Goal: Task Accomplishment & Management: Manage account settings

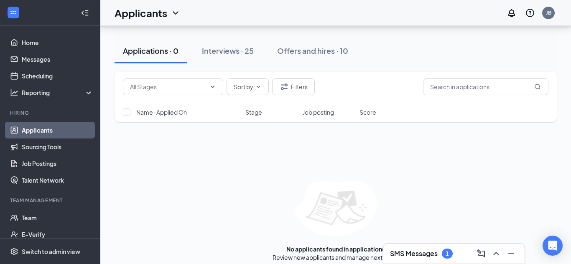
scroll to position [79, 0]
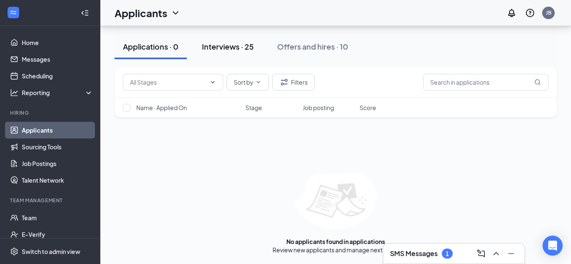
click at [230, 43] on div "Interviews · 25" at bounding box center [228, 46] width 52 height 10
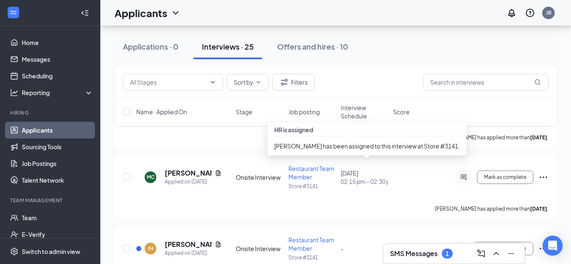
scroll to position [1057, 0]
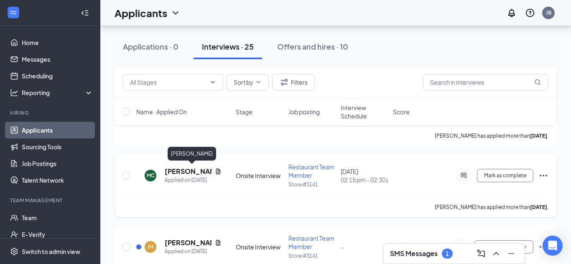
click at [168, 172] on h5 "[PERSON_NAME]" at bounding box center [188, 171] width 47 height 9
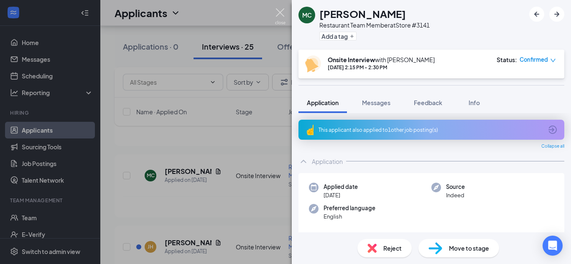
click at [277, 12] on img at bounding box center [280, 16] width 10 height 16
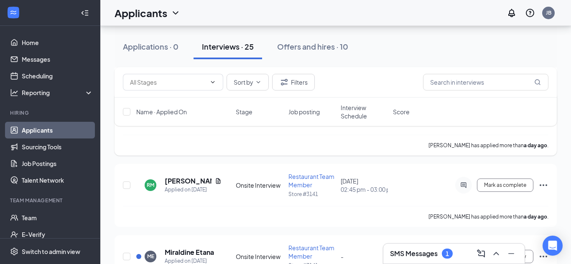
scroll to position [693, 0]
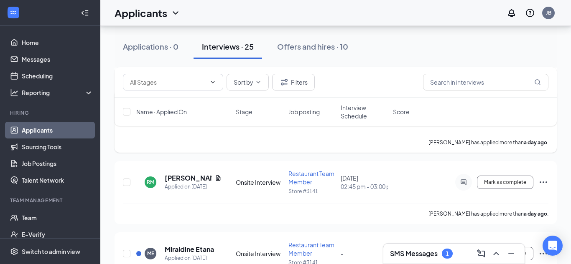
click at [392, 149] on div "[PERSON_NAME] has applied more than a day ago ." at bounding box center [335, 142] width 425 height 21
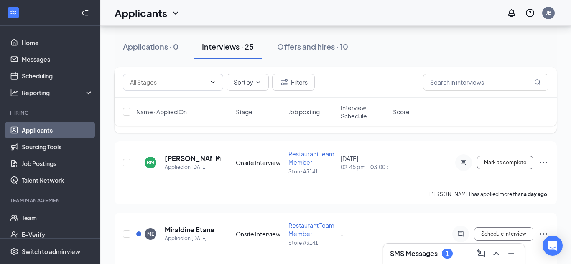
scroll to position [713, 0]
click at [392, 150] on div "RM [PERSON_NAME] Applied on [DATE] Onsite Interview Restaurant Team Member Stor…" at bounding box center [335, 167] width 425 height 34
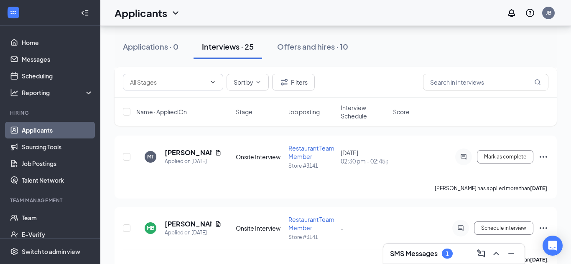
scroll to position [1718, 0]
click at [544, 155] on icon "Ellipses" at bounding box center [543, 158] width 10 height 10
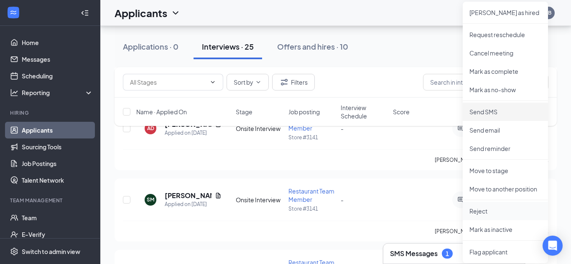
scroll to position [1603, 0]
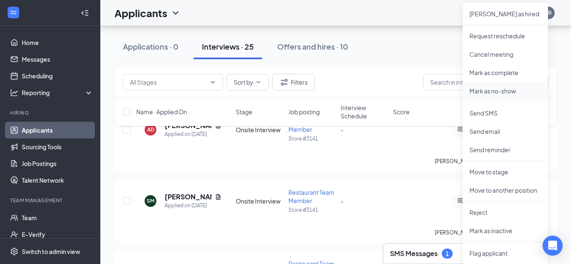
click at [495, 92] on p "Mark as no-show" at bounding box center [505, 91] width 72 height 8
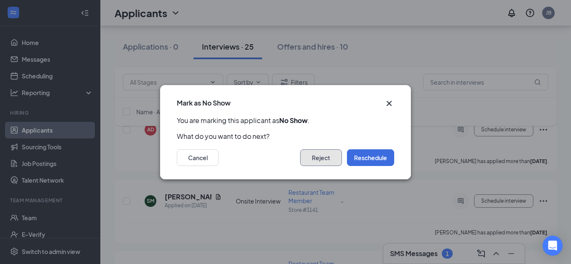
click at [320, 162] on button "Reject" at bounding box center [321, 158] width 42 height 17
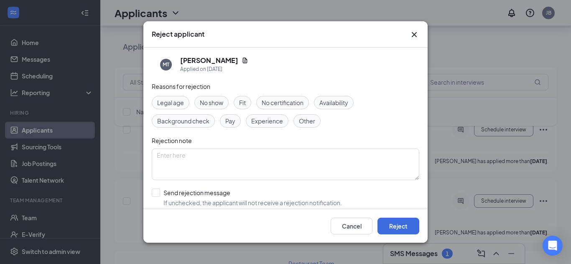
click at [210, 104] on span "No show" at bounding box center [211, 102] width 23 height 9
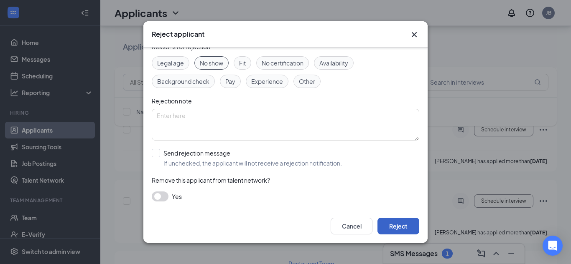
click at [394, 226] on button "Reject" at bounding box center [398, 226] width 42 height 17
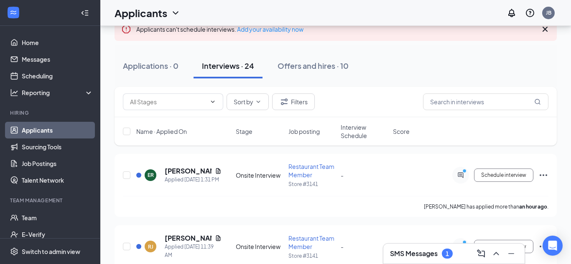
scroll to position [0, 0]
